Goal: Information Seeking & Learning: Learn about a topic

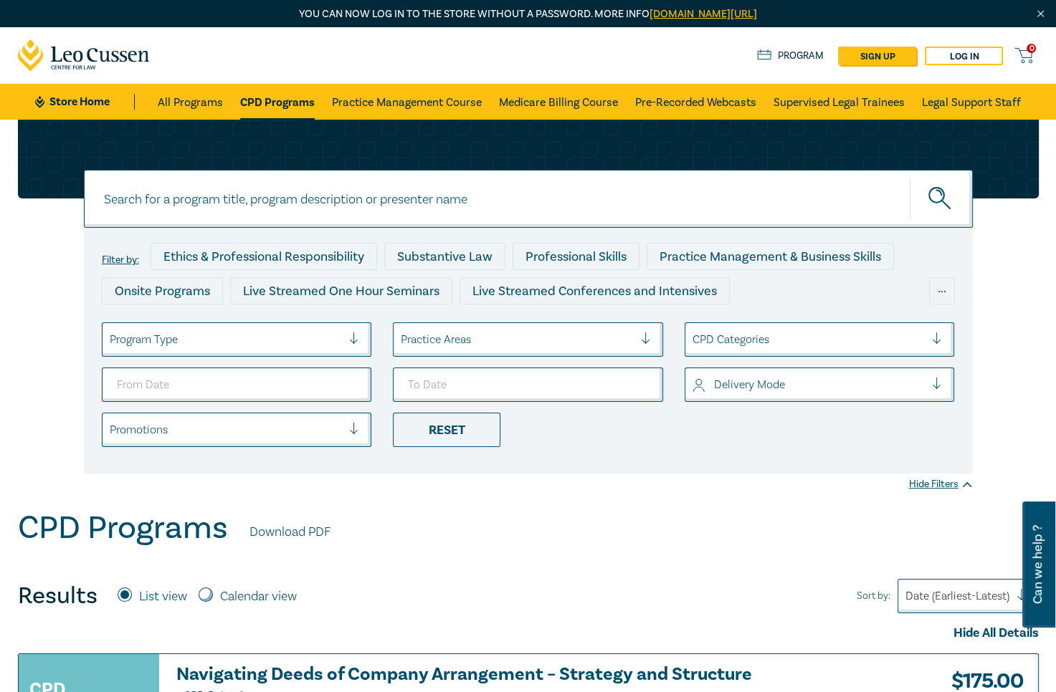
click at [188, 203] on input at bounding box center [528, 199] width 889 height 58
paste input "Drafting Effective Affidavits - Clarity, Compliance & Persuasion"
type input "Drafting Effective Affidavits - Clarity, Compliance & Persuasion"
click at [548, 112] on link "Medicare Billing Course" at bounding box center [558, 102] width 119 height 36
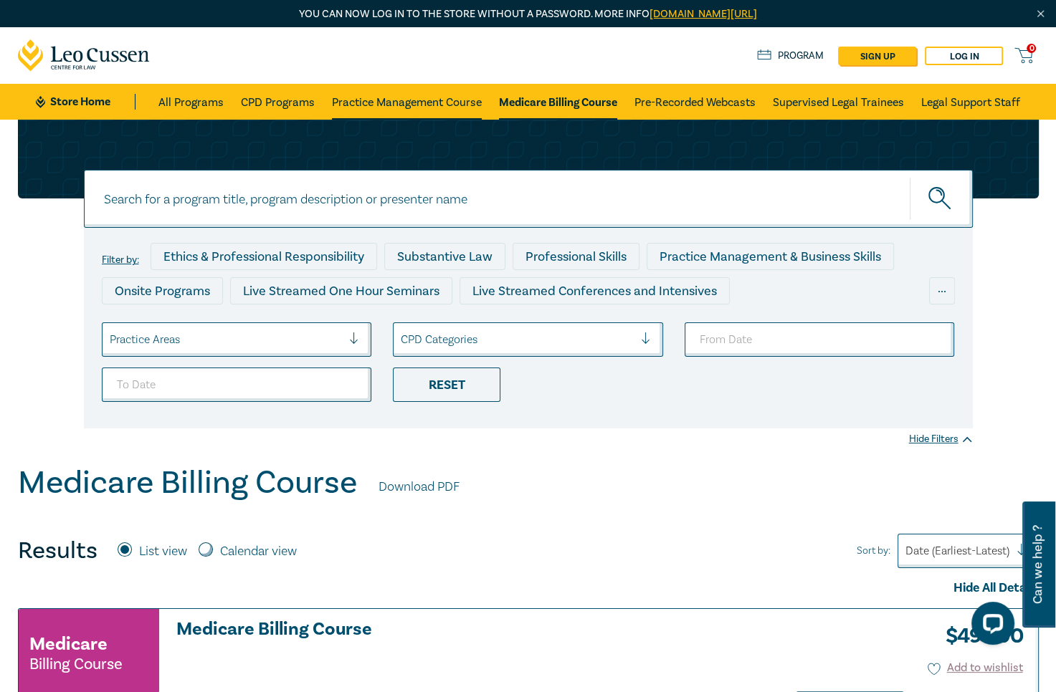
click at [384, 102] on link "Practice Management Course" at bounding box center [407, 102] width 150 height 36
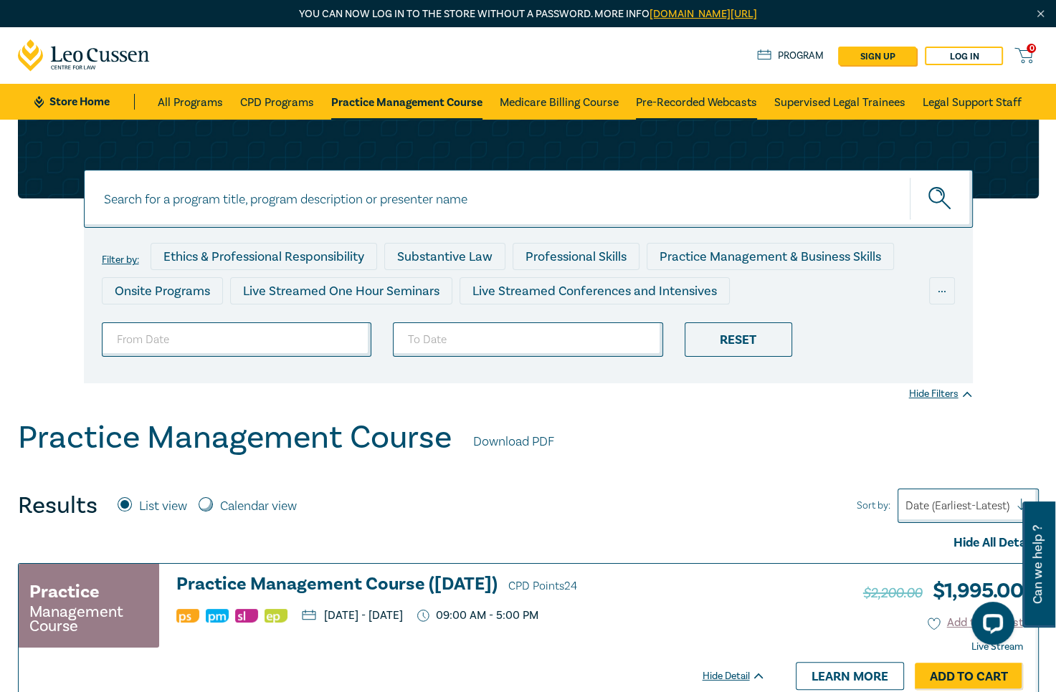
click at [725, 97] on link "Pre-Recorded Webcasts" at bounding box center [696, 102] width 121 height 36
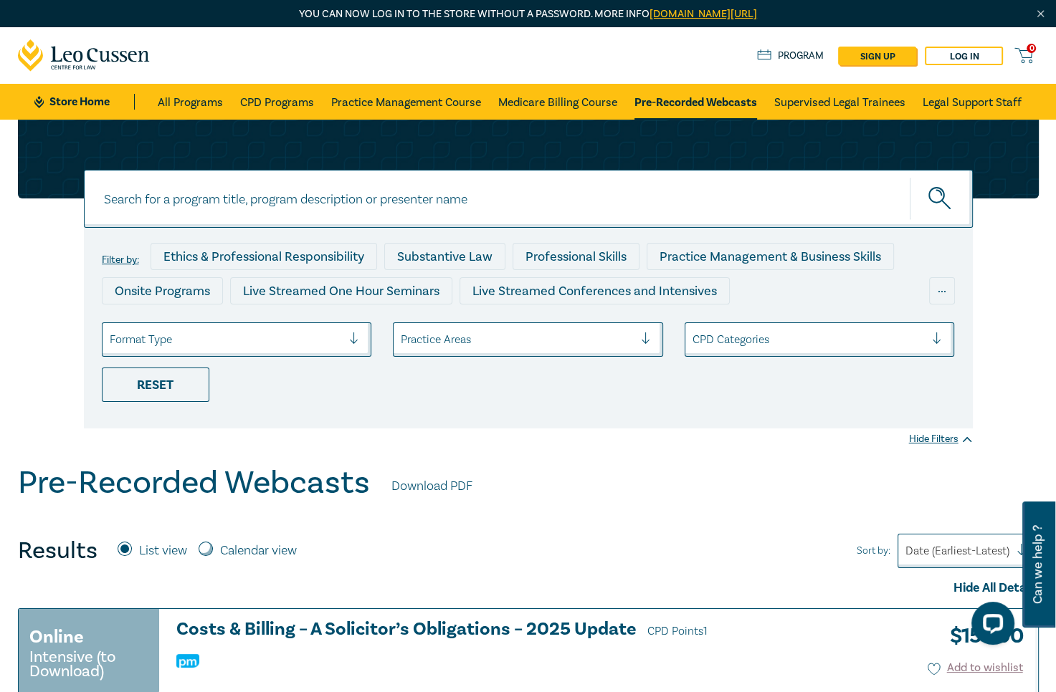
click at [244, 206] on input at bounding box center [528, 199] width 889 height 58
paste input "Drafting Effective Affidavits - Clarity, Compliance & Persuasion"
click at [909, 177] on button "submit" at bounding box center [940, 199] width 63 height 44
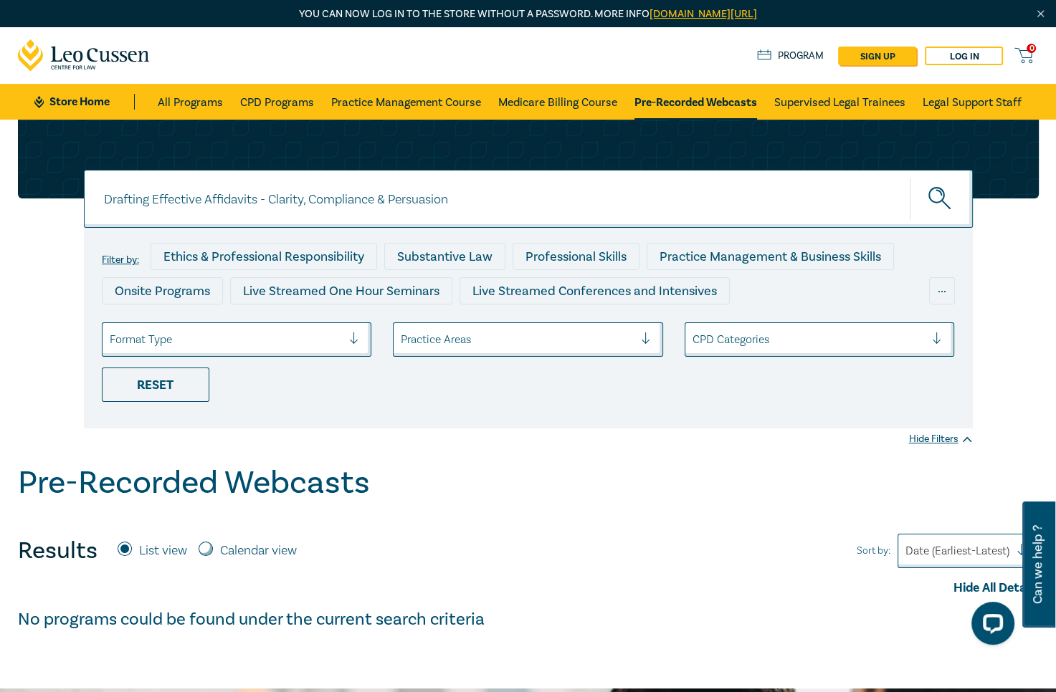
drag, startPoint x: 509, startPoint y: 196, endPoint x: -401, endPoint y: 201, distance: 910.2
type input "retail lease"
click at [909, 177] on button "submit" at bounding box center [940, 199] width 63 height 44
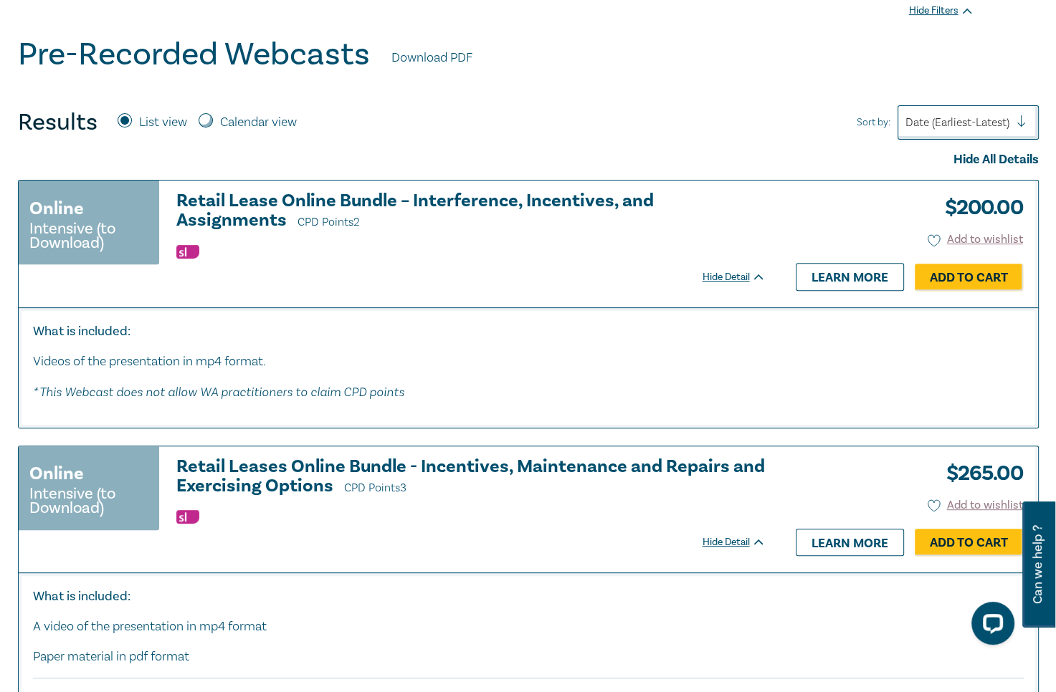
scroll to position [429, 0]
click at [297, 191] on h3 "Retail Lease Online Bundle – Interference, Incentives, and Assignments CPD Poin…" at bounding box center [470, 211] width 589 height 41
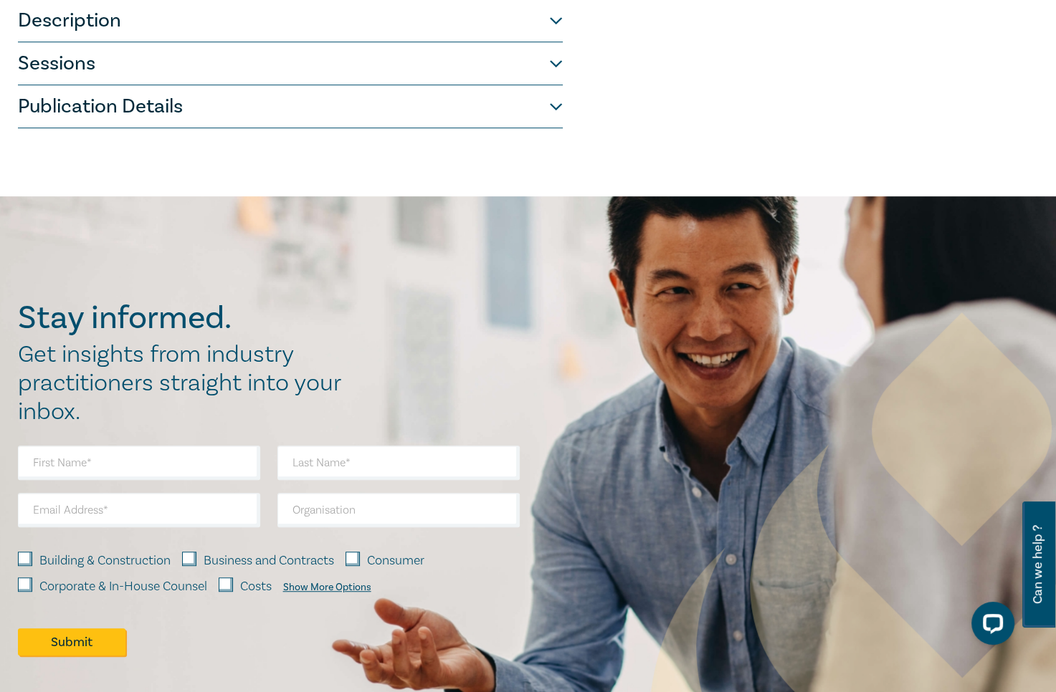
click at [49, 97] on button "Publication Details" at bounding box center [290, 106] width 545 height 43
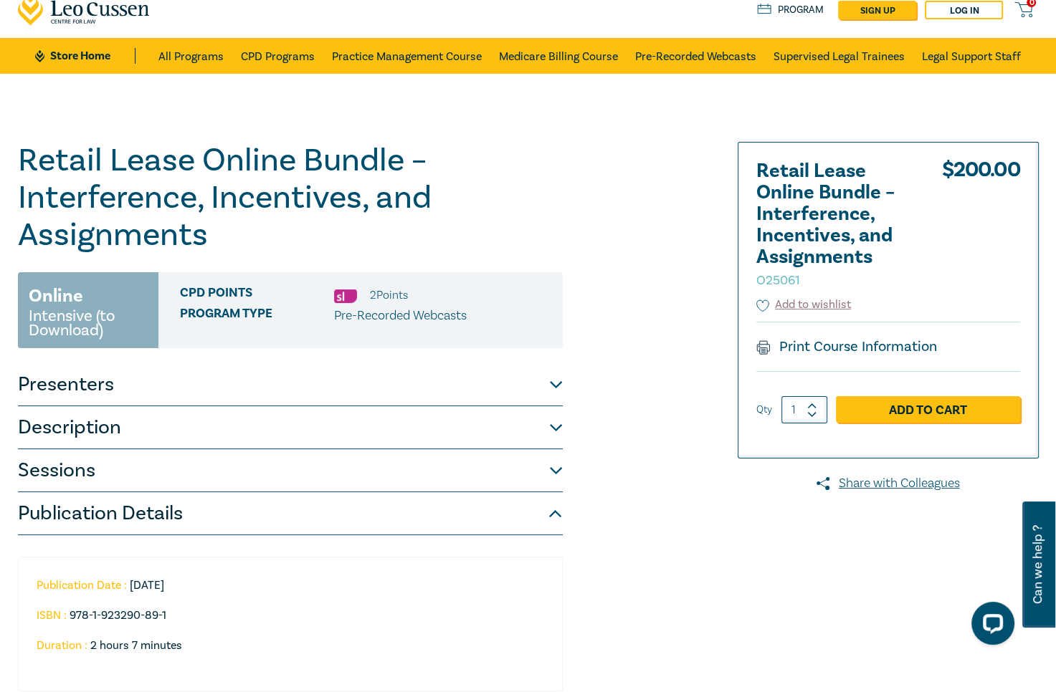
scroll to position [42, 0]
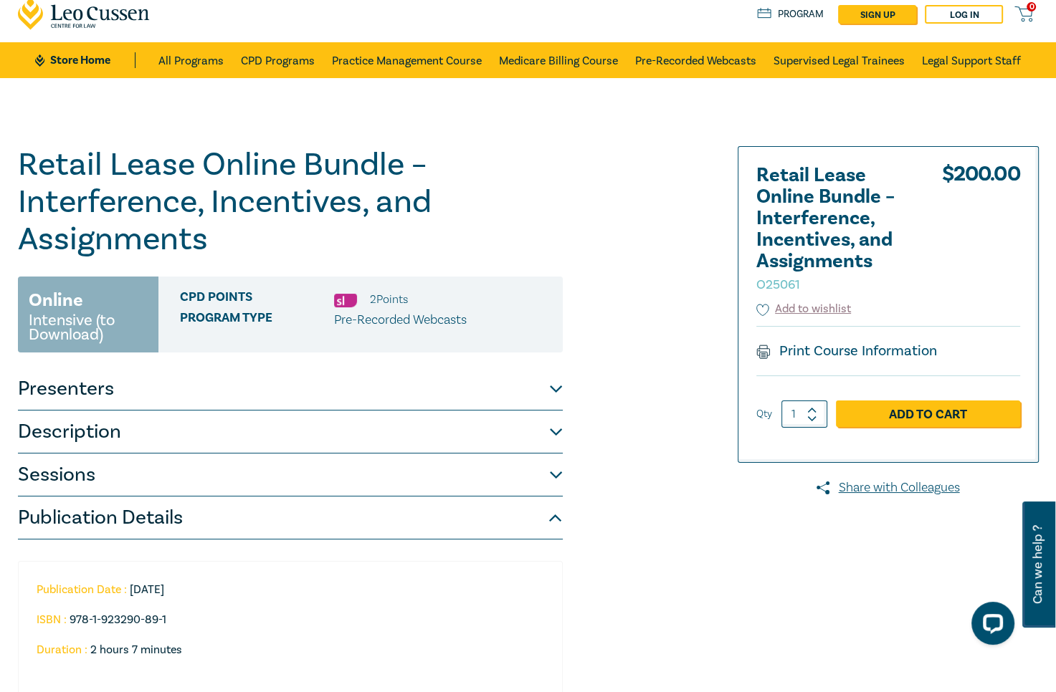
click at [77, 415] on button "Description" at bounding box center [290, 432] width 545 height 43
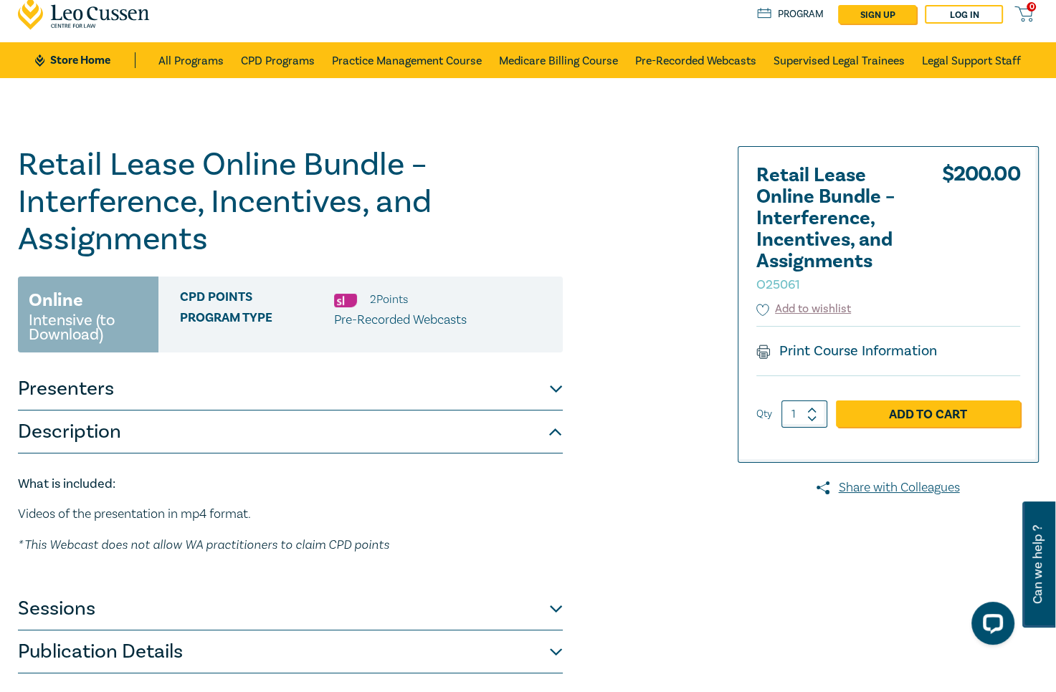
click at [86, 395] on button "Presenters" at bounding box center [290, 389] width 545 height 43
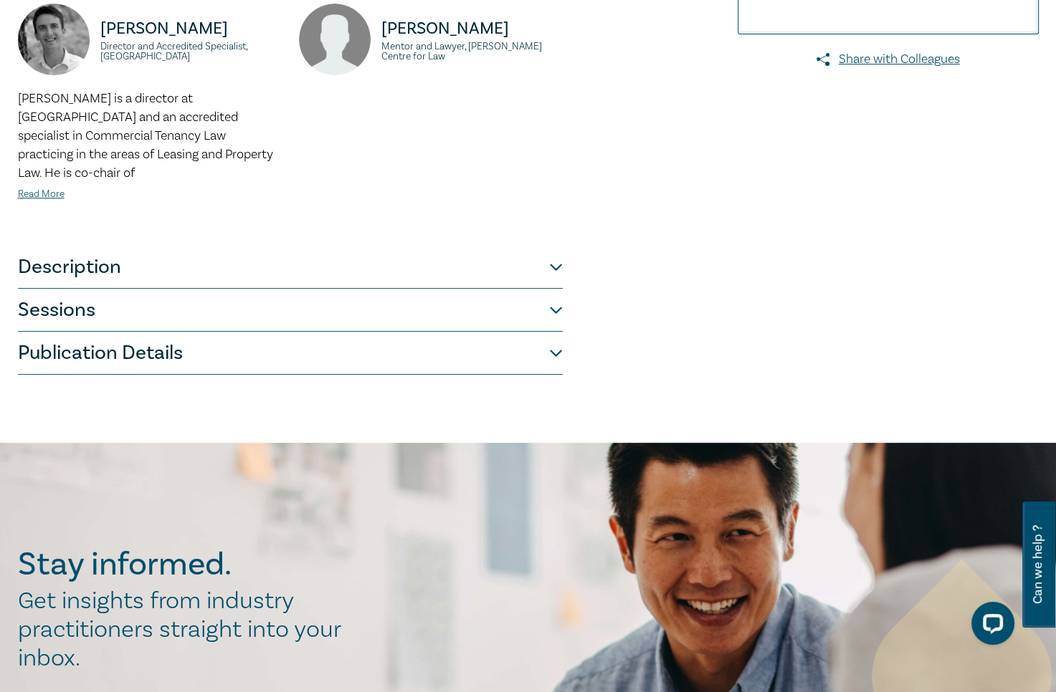
scroll to position [471, 0]
click at [71, 294] on button "Sessions" at bounding box center [290, 309] width 545 height 43
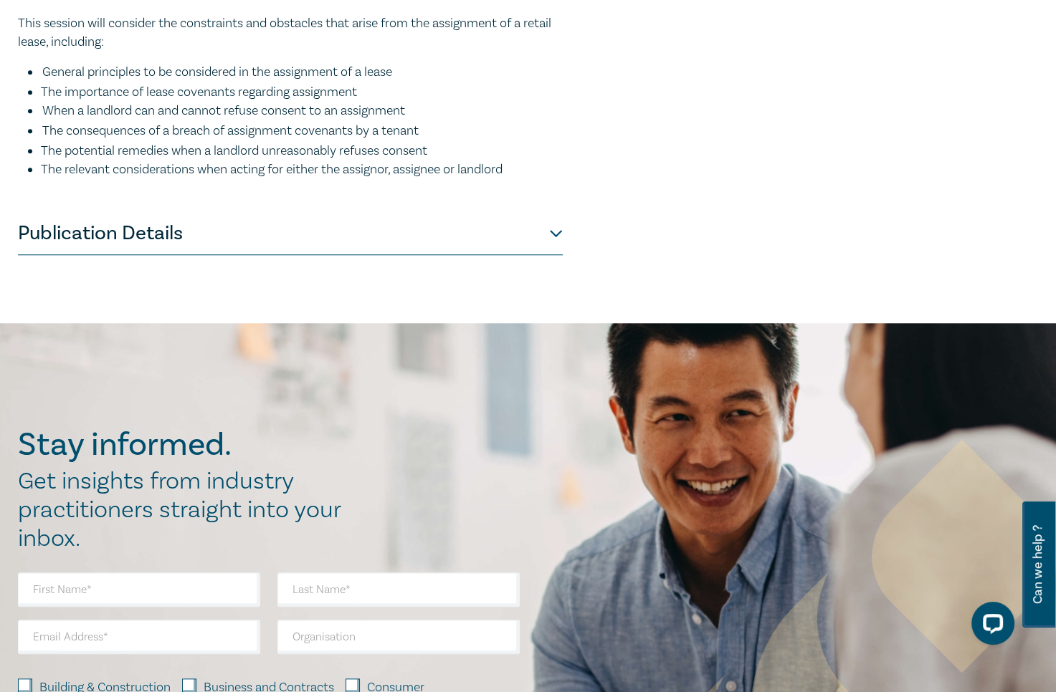
click at [148, 248] on button "Publication Details" at bounding box center [290, 233] width 545 height 43
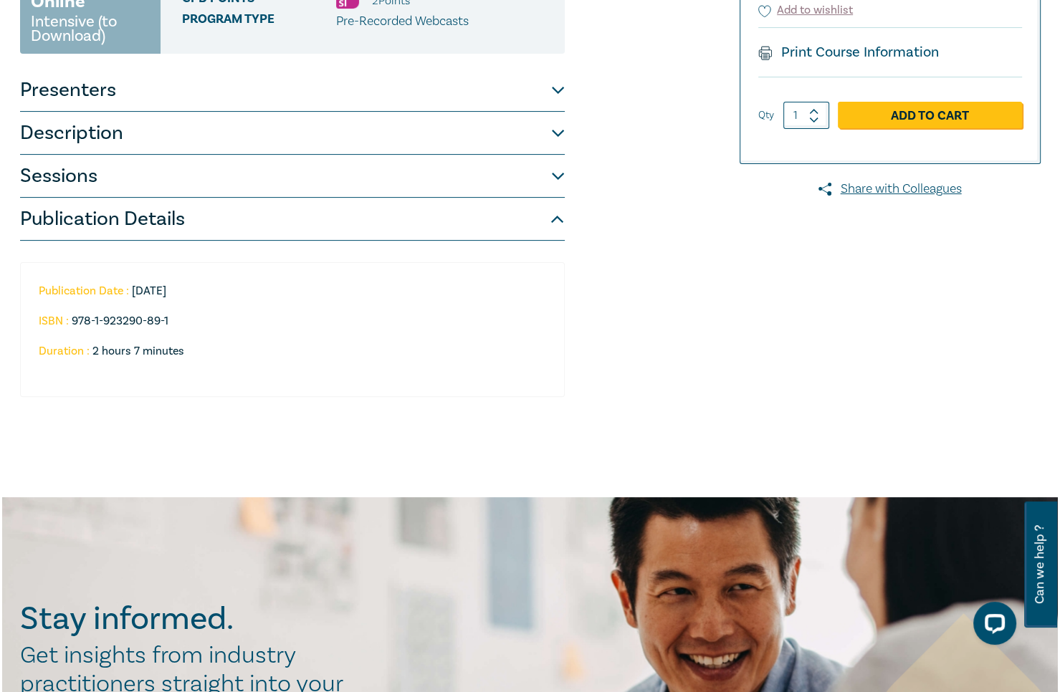
scroll to position [0, 0]
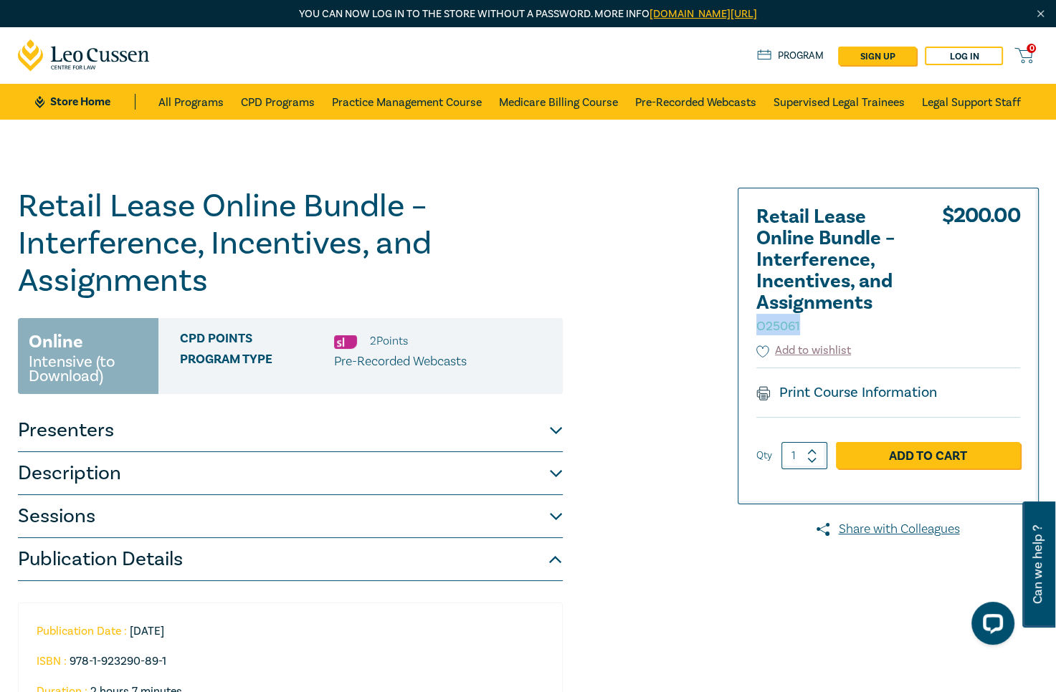
drag, startPoint x: 803, startPoint y: 328, endPoint x: 745, endPoint y: 326, distance: 57.4
click at [745, 326] on div "Retail Lease Online Bundle – Interference, Incentives, and Assignments O25061 $…" at bounding box center [888, 345] width 300 height 315
copy small "O25061"
